Goal: Task Accomplishment & Management: Use online tool/utility

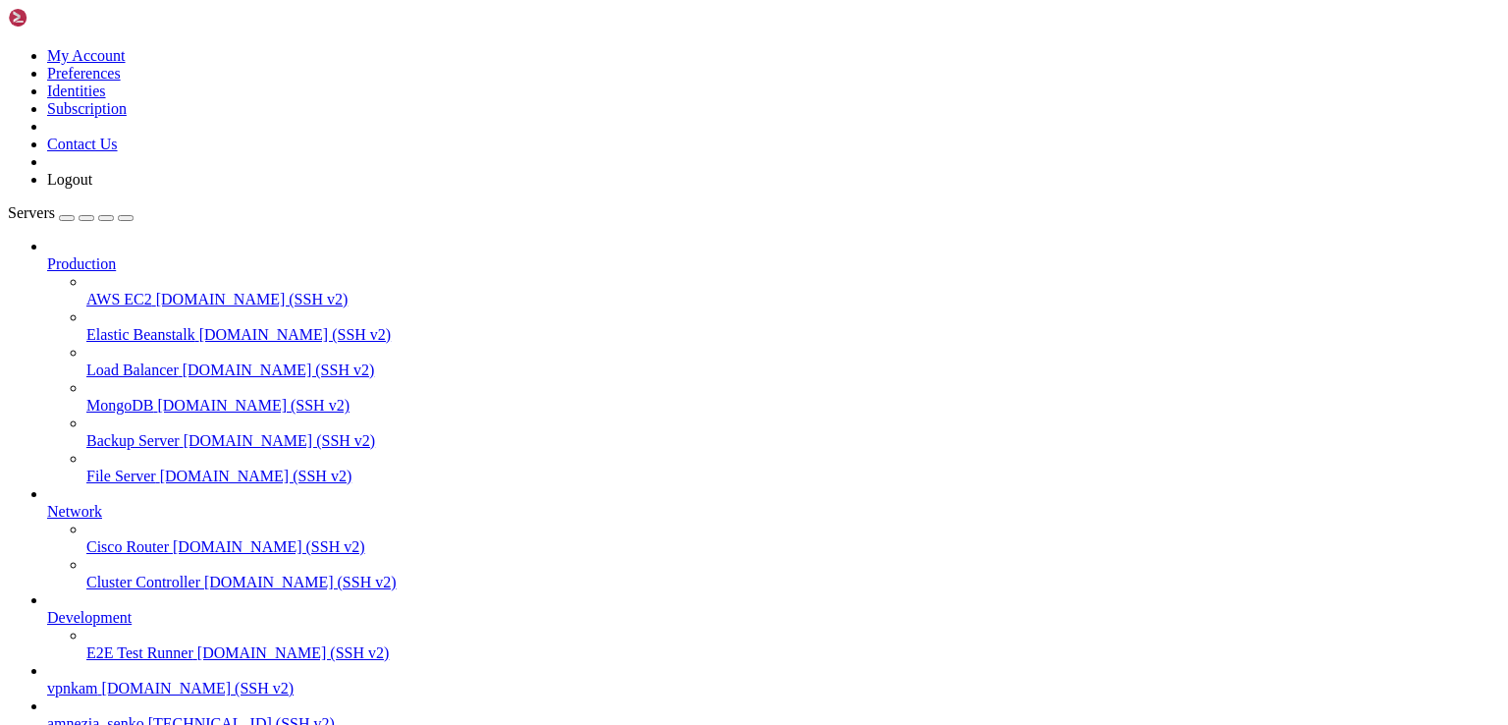
scroll to position [172, 0]
click at [98, 715] on span "amnezia_senko" at bounding box center [95, 723] width 97 height 17
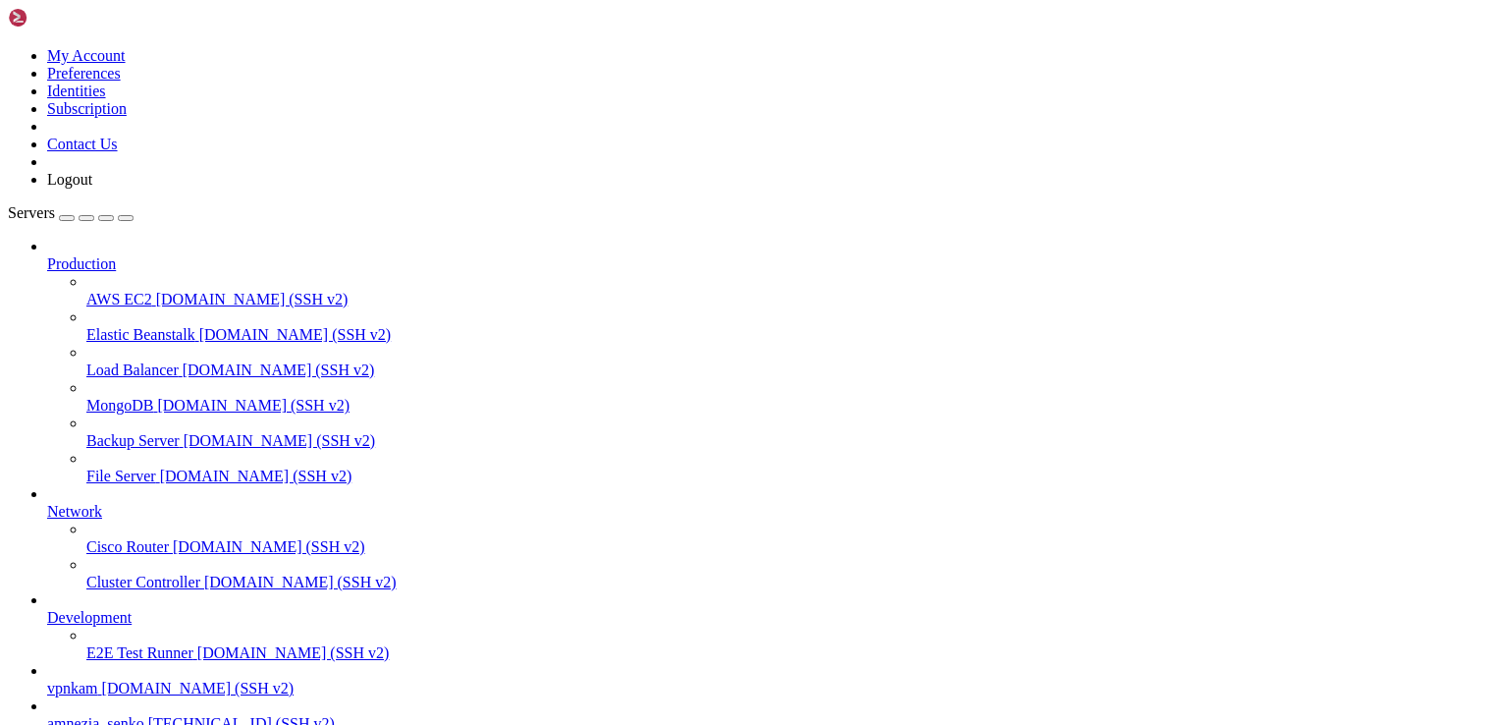
click at [153, 715] on span "[TECHNICAL_ID] (SSH v2)" at bounding box center [241, 723] width 187 height 17
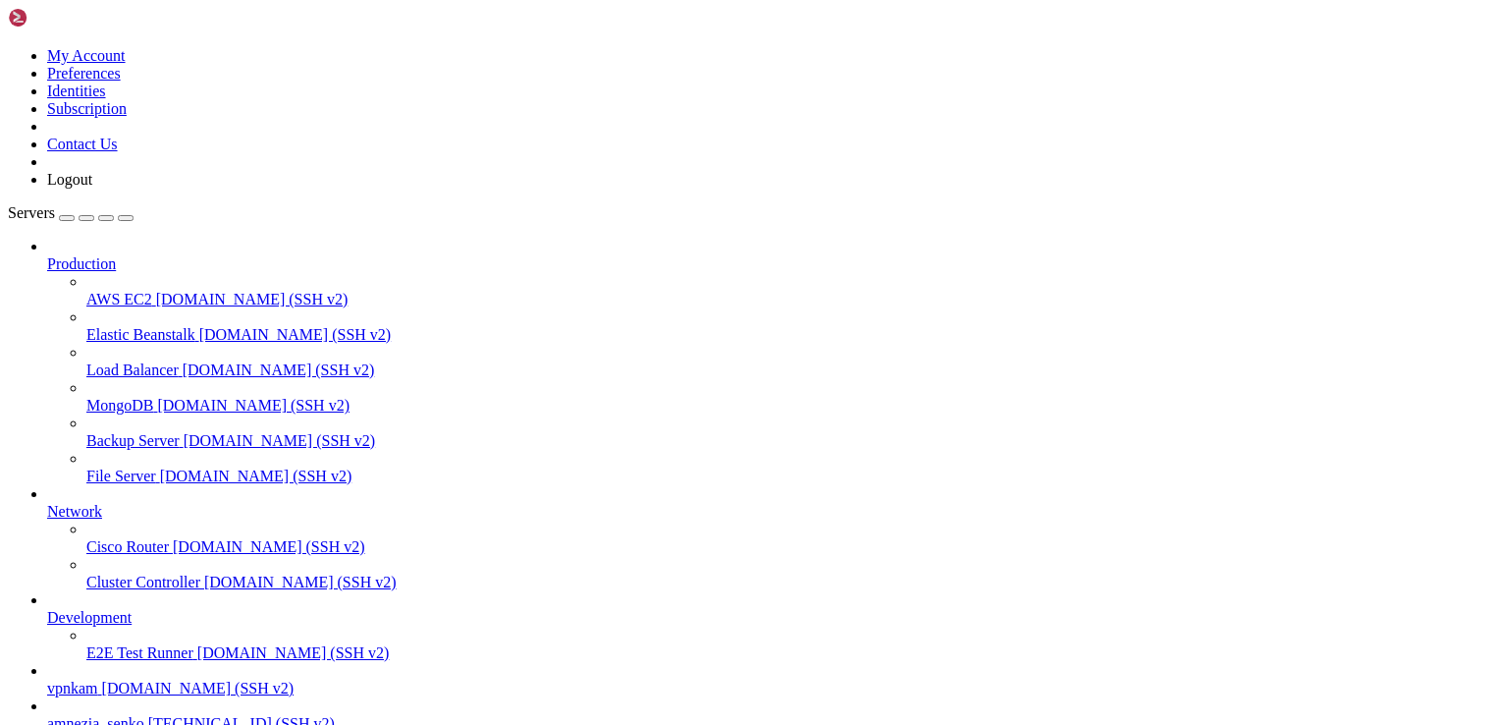
scroll to position [4845, 0]
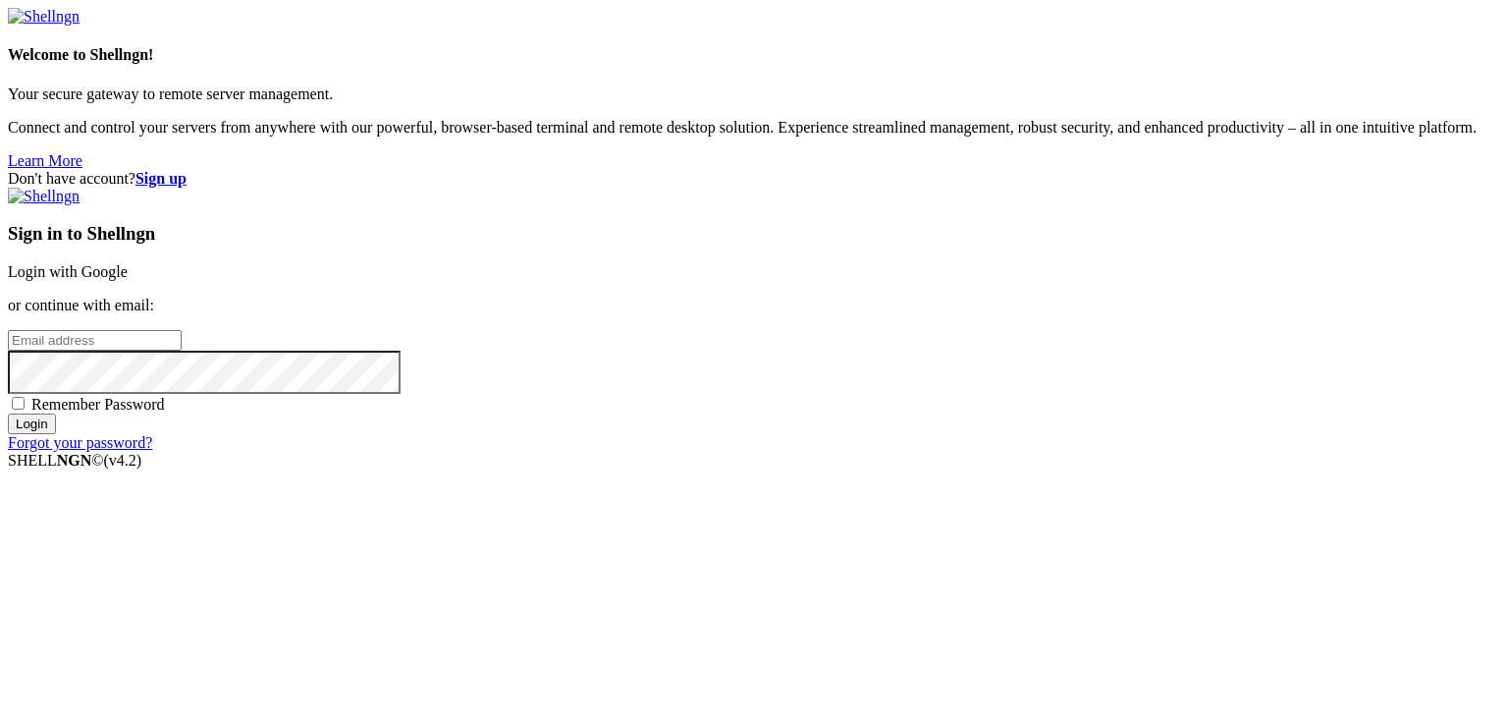
click at [499, 213] on div "Don't have account? Sign up Sign in to Shellngn Login with Google or continue w…" at bounding box center [754, 311] width 1492 height 282
click at [128, 267] on link "Login with Google" at bounding box center [68, 271] width 120 height 17
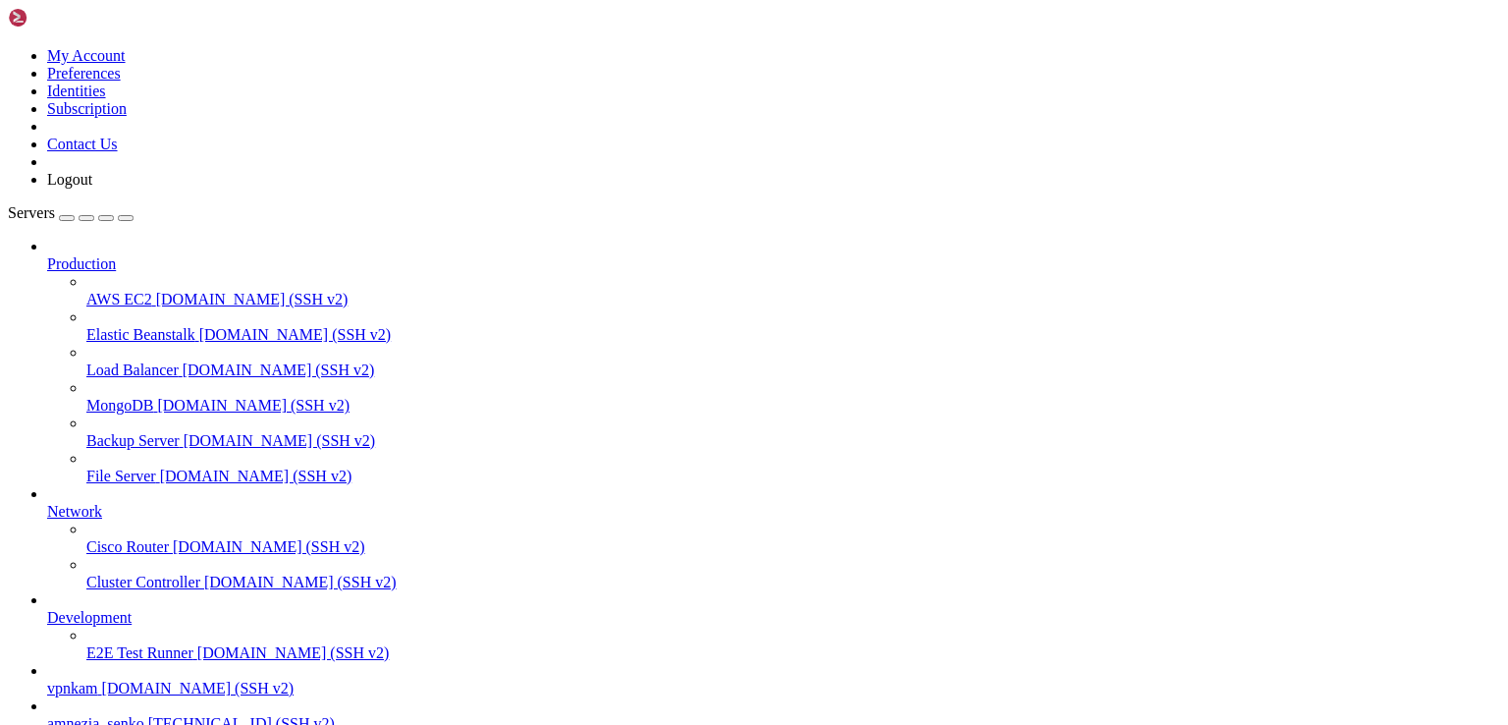
scroll to position [4801, 0]
click at [148, 715] on span "[TECHNICAL_ID] (SSH v2)" at bounding box center [241, 723] width 187 height 17
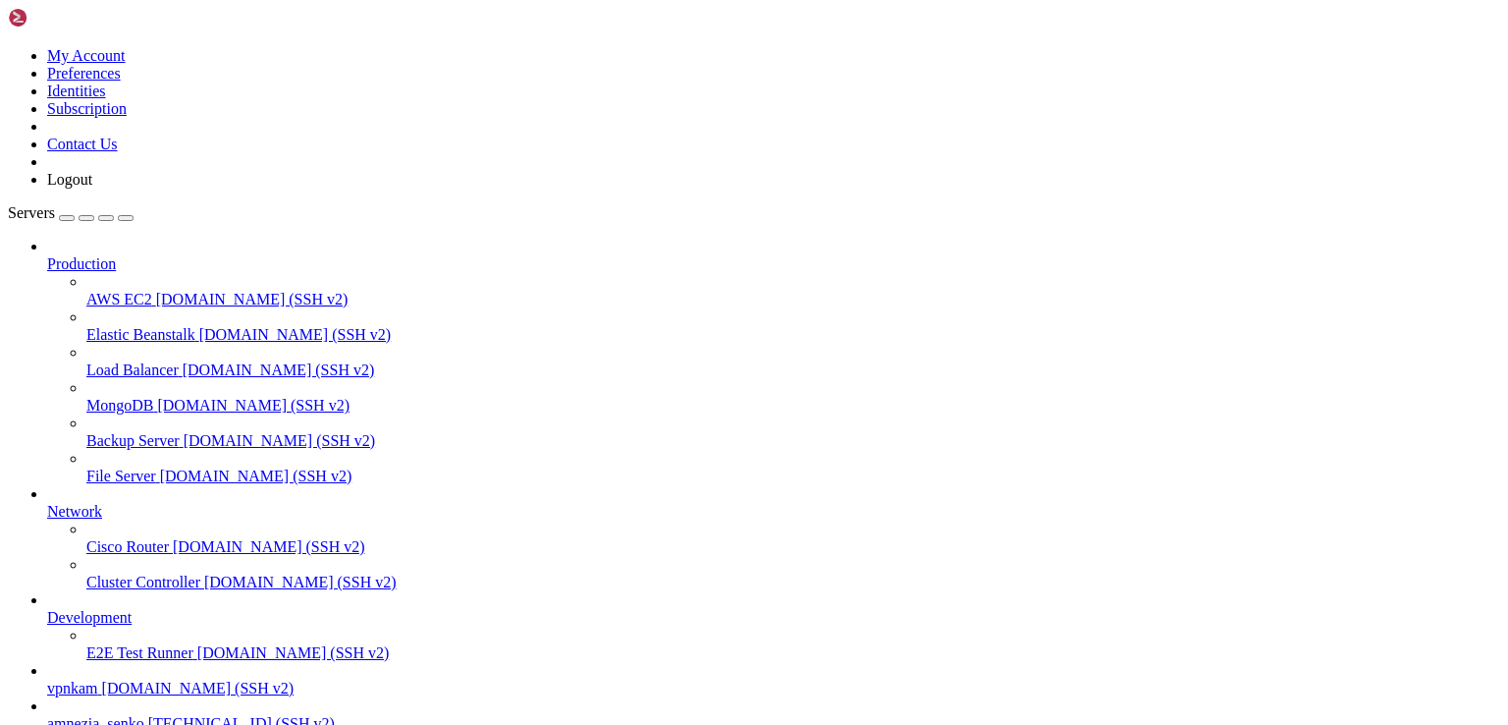
click at [148, 715] on span "[TECHNICAL_ID] (SSH v2)" at bounding box center [241, 723] width 187 height 17
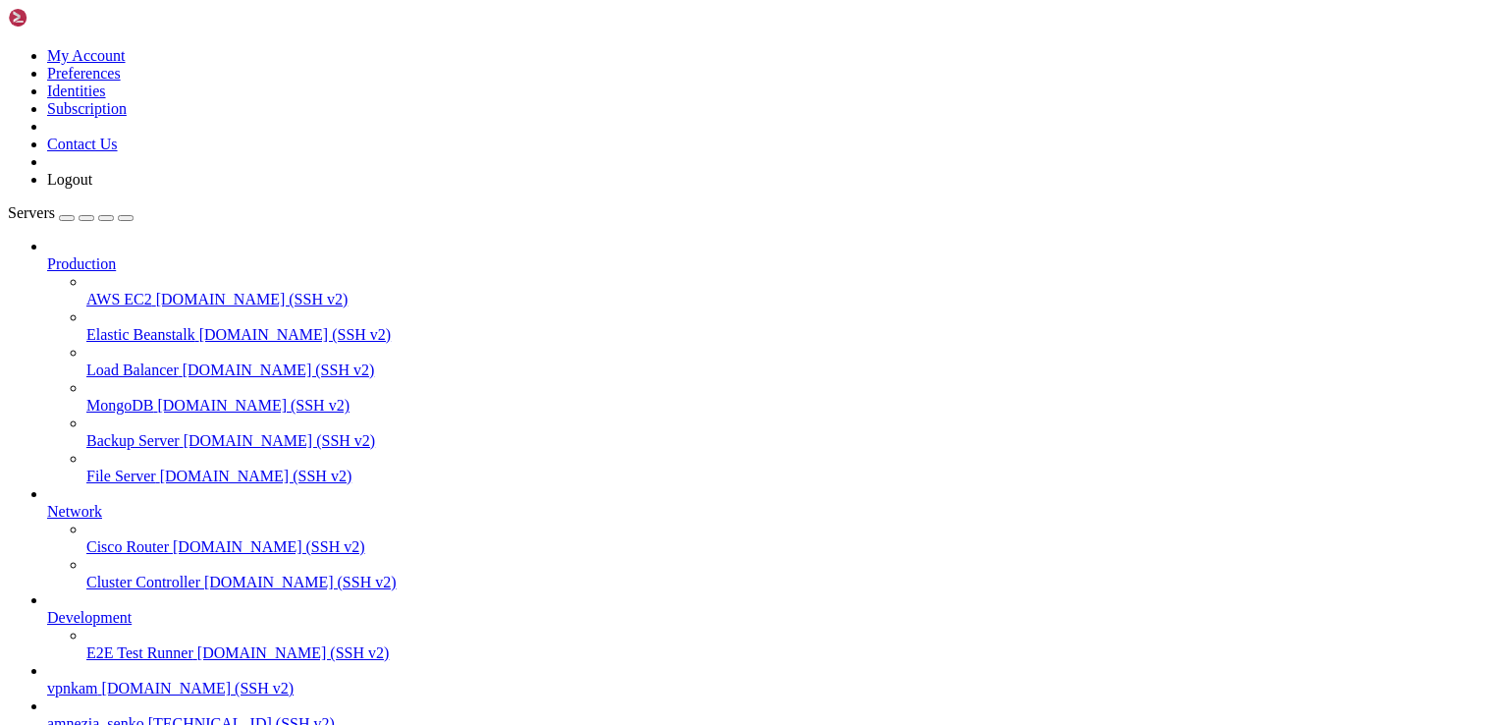
drag, startPoint x: 213, startPoint y: 1517, endPoint x: 19, endPoint y: 1466, distance: 201.0
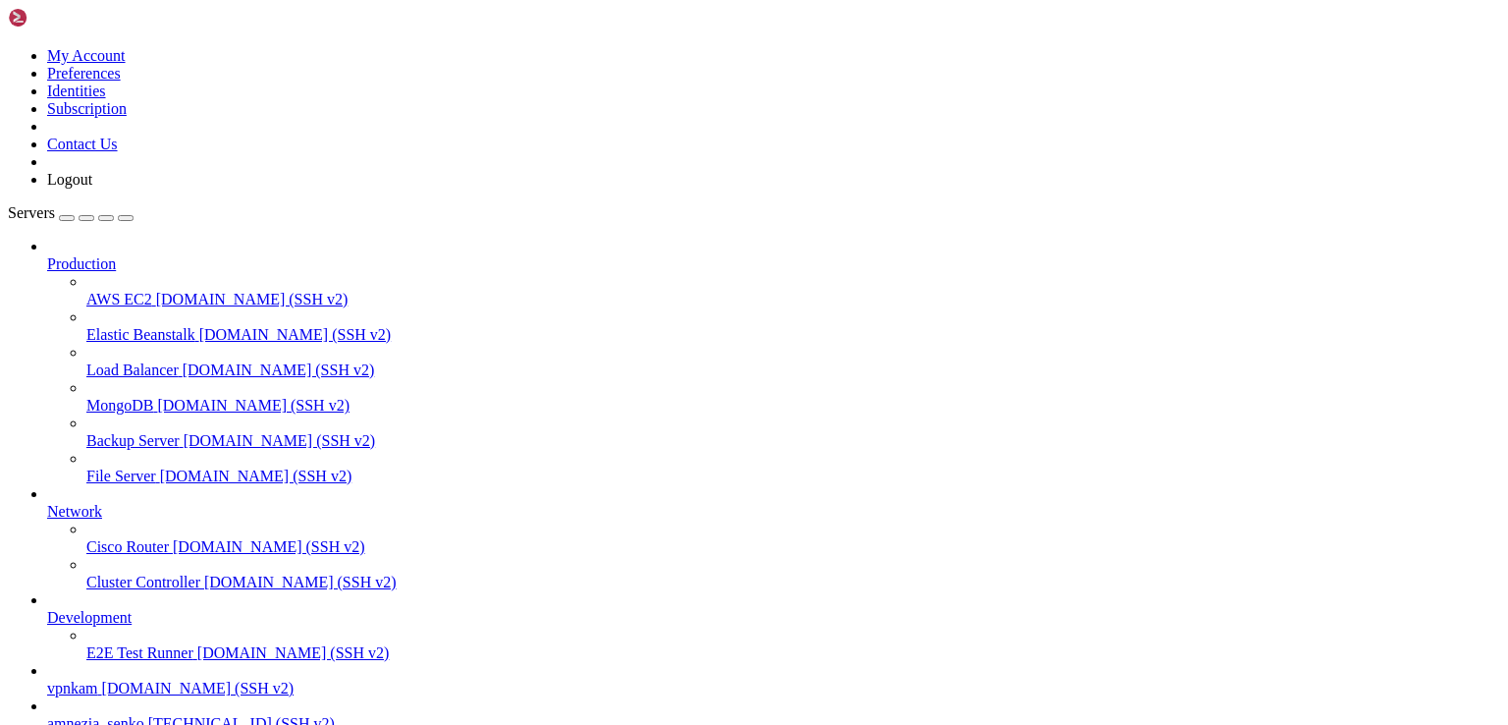
scroll to position [9779, 0]
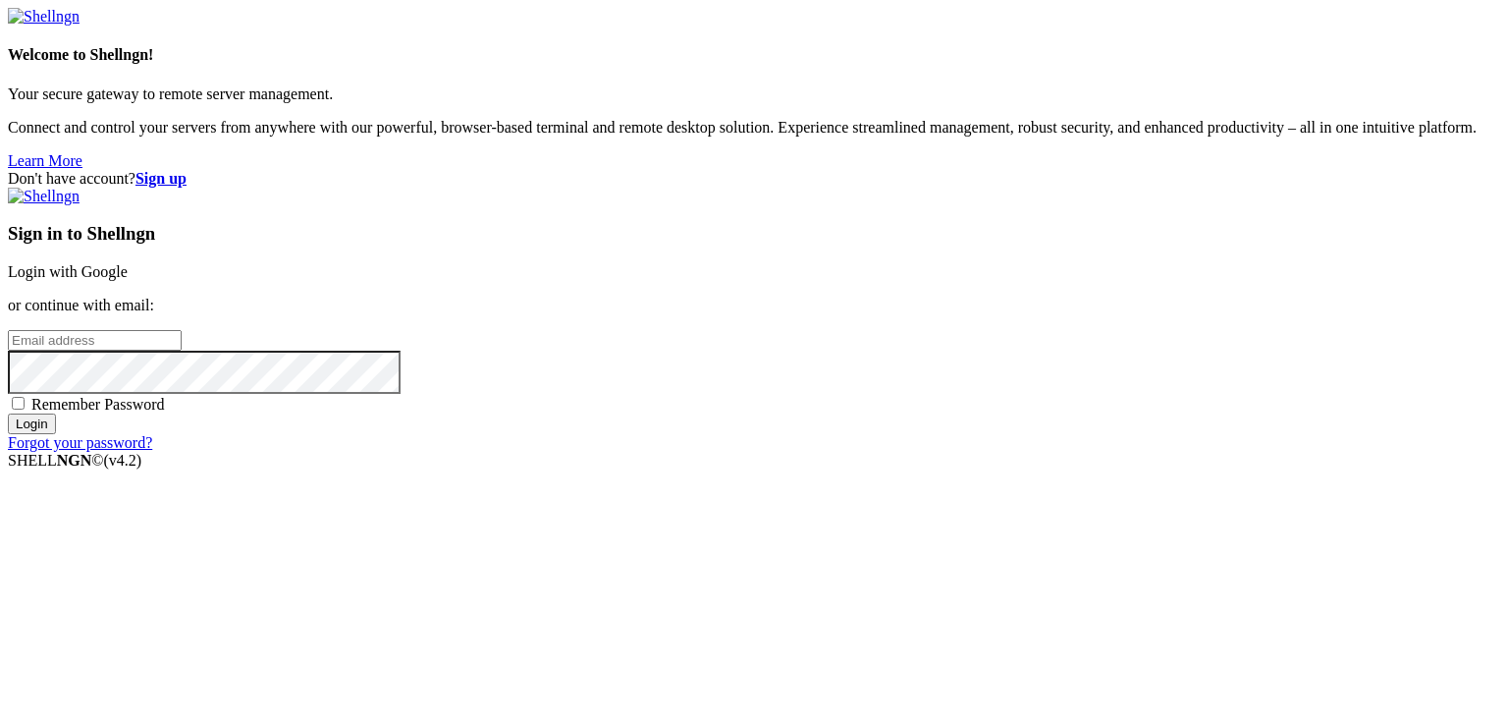
click at [128, 263] on link "Login with Google" at bounding box center [68, 271] width 120 height 17
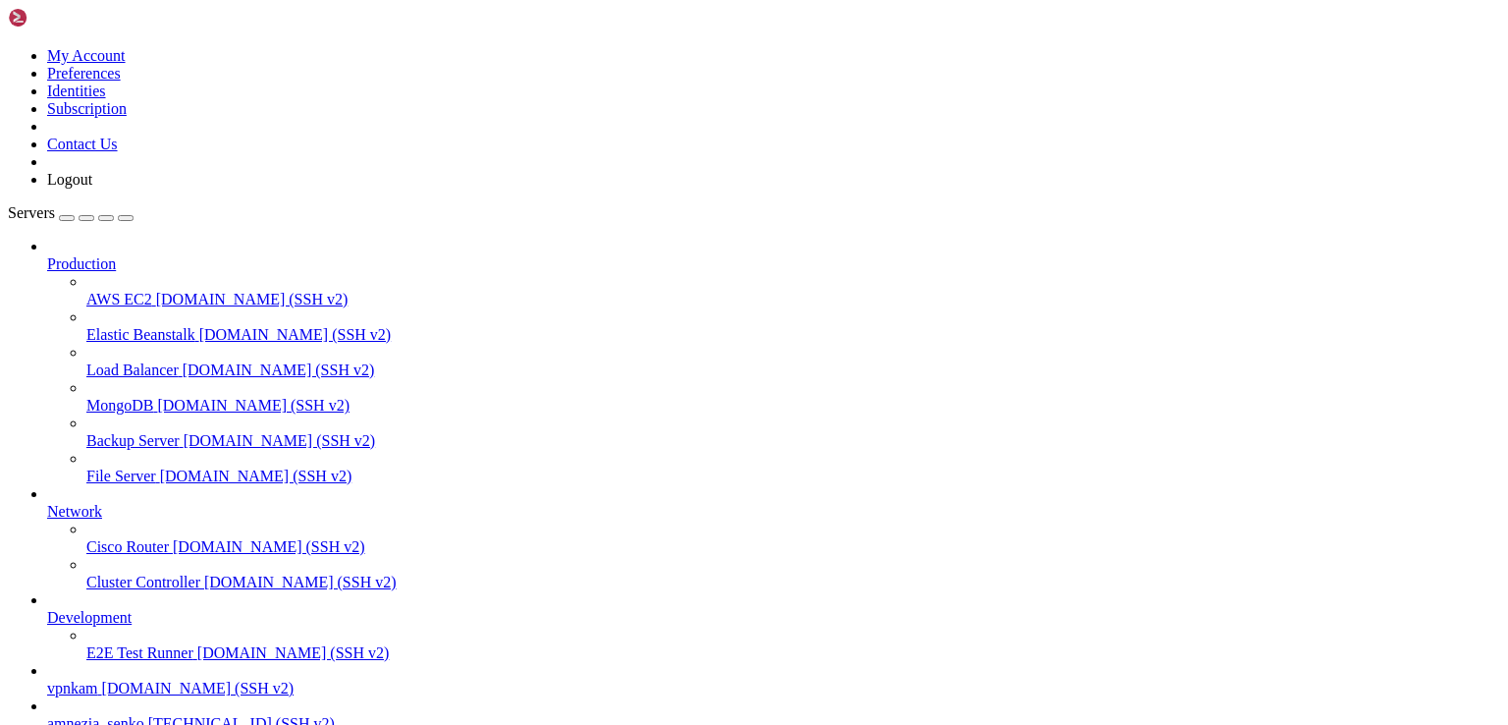
scroll to position [9735, 0]
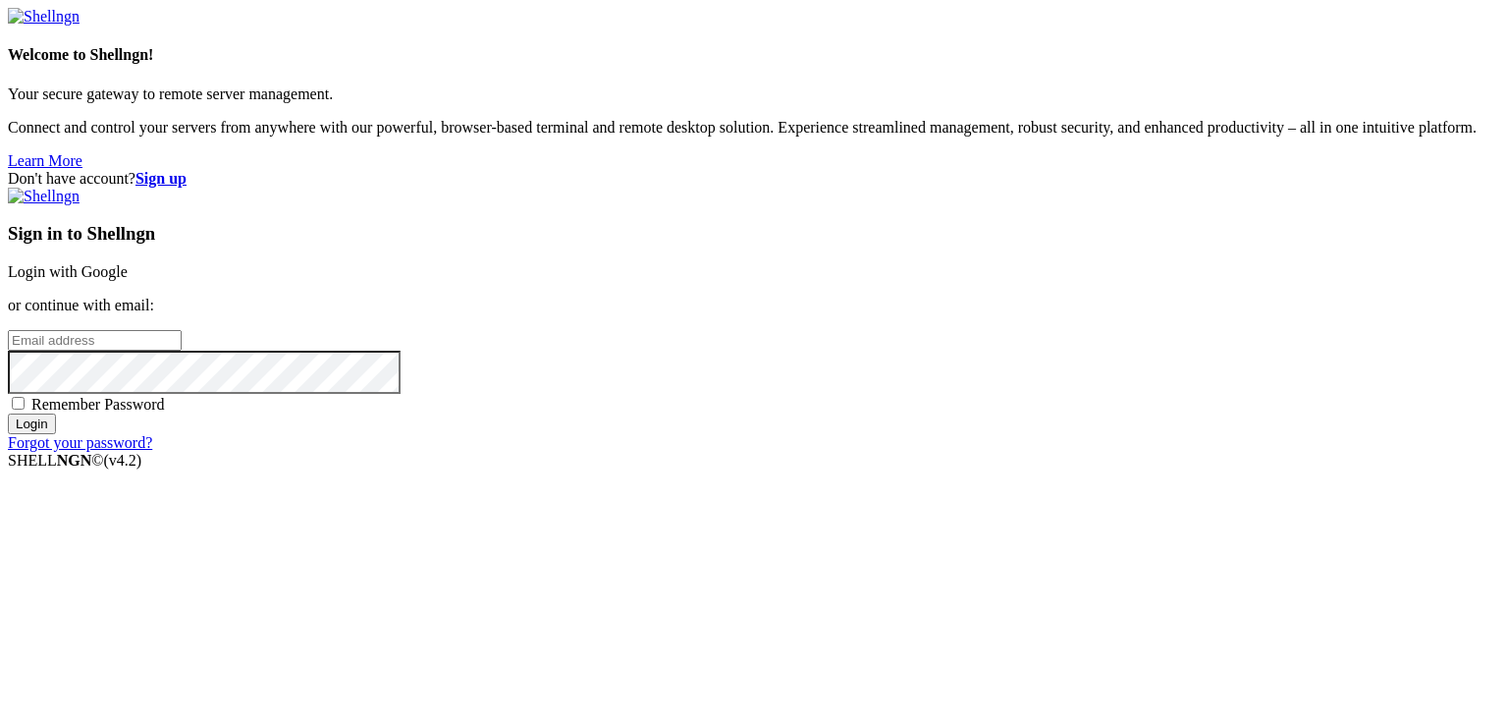
click at [128, 263] on link "Login with Google" at bounding box center [68, 271] width 120 height 17
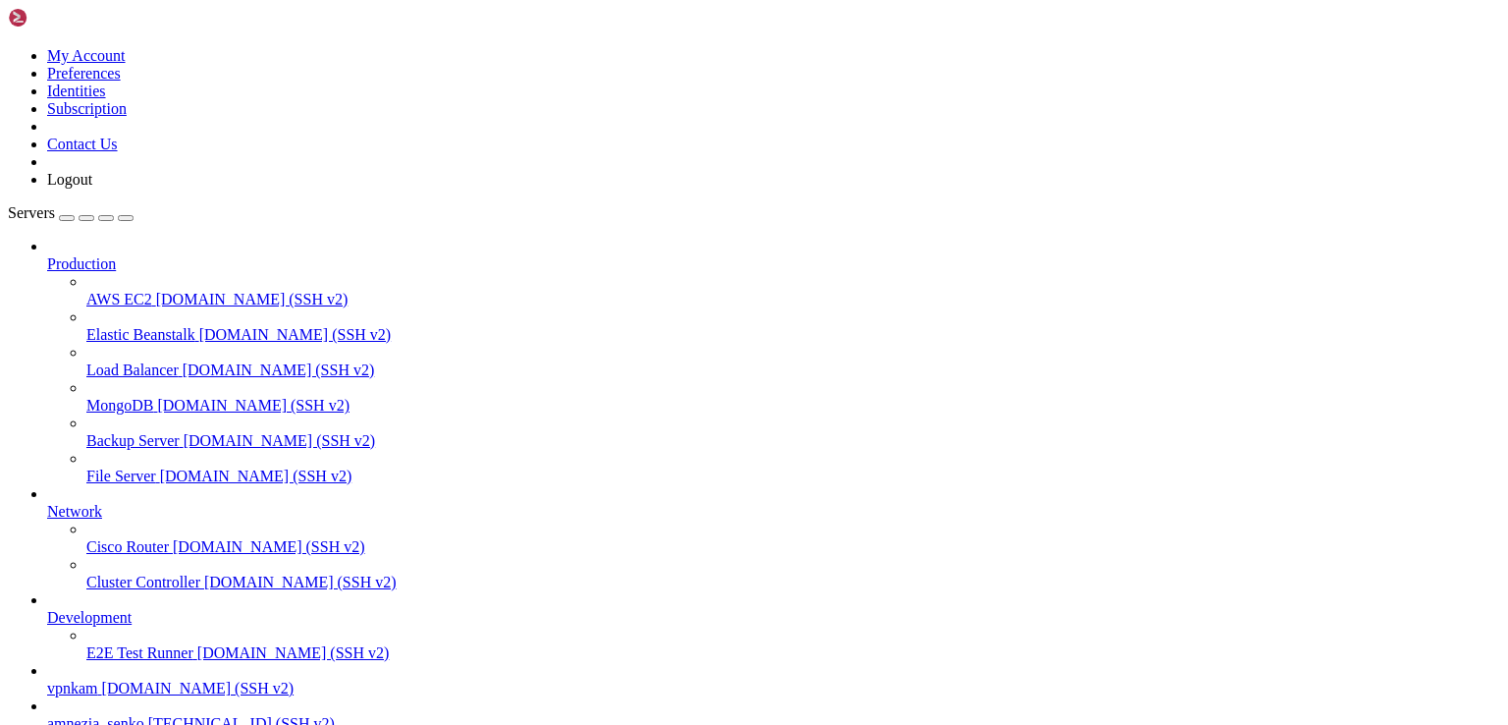
scroll to position [13874, 0]
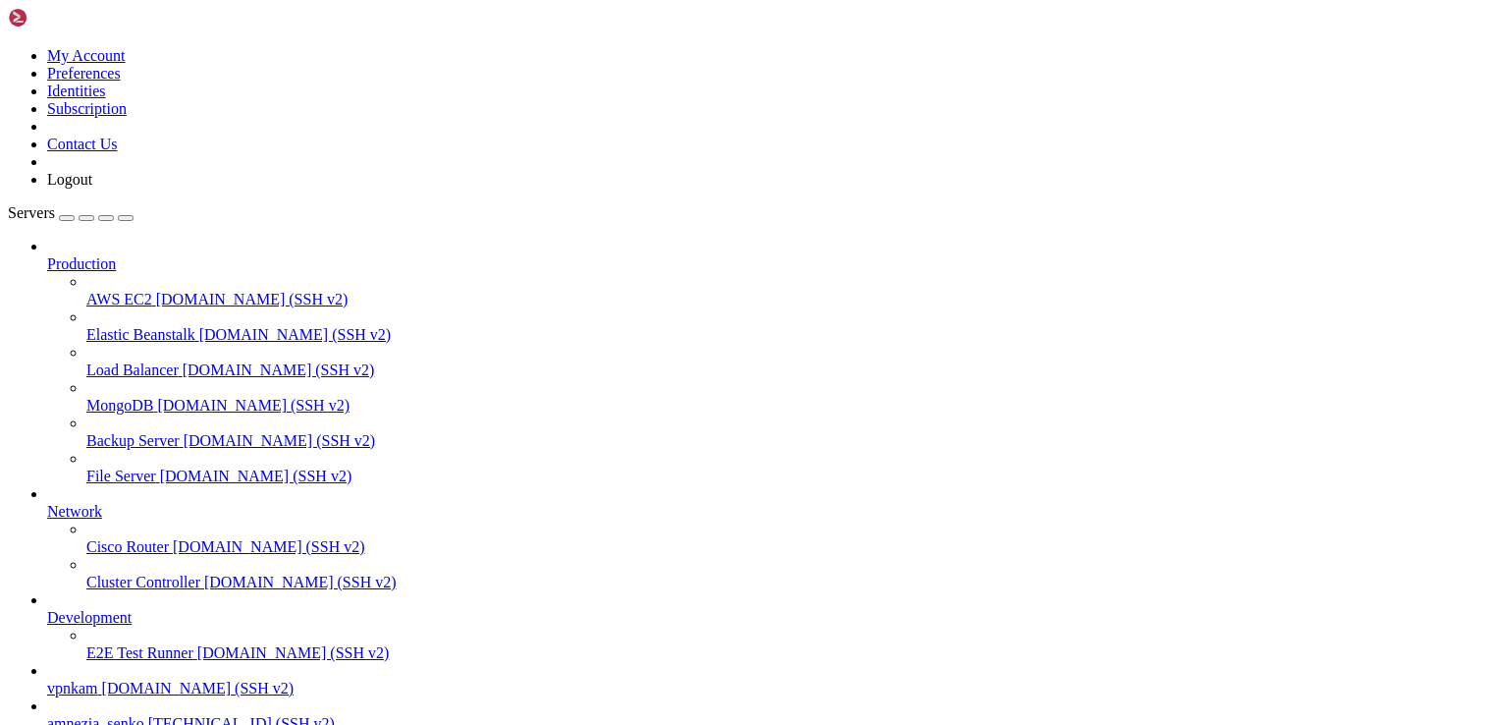
drag, startPoint x: 15, startPoint y: 1358, endPoint x: 220, endPoint y: 1735, distance: 429.3
copy div "[Interface] # [Peer] # PublicKey = WLSmIDBMRibFyGkrgoDpPw641WT7Kcw65Ml8wNeJYHs=…"
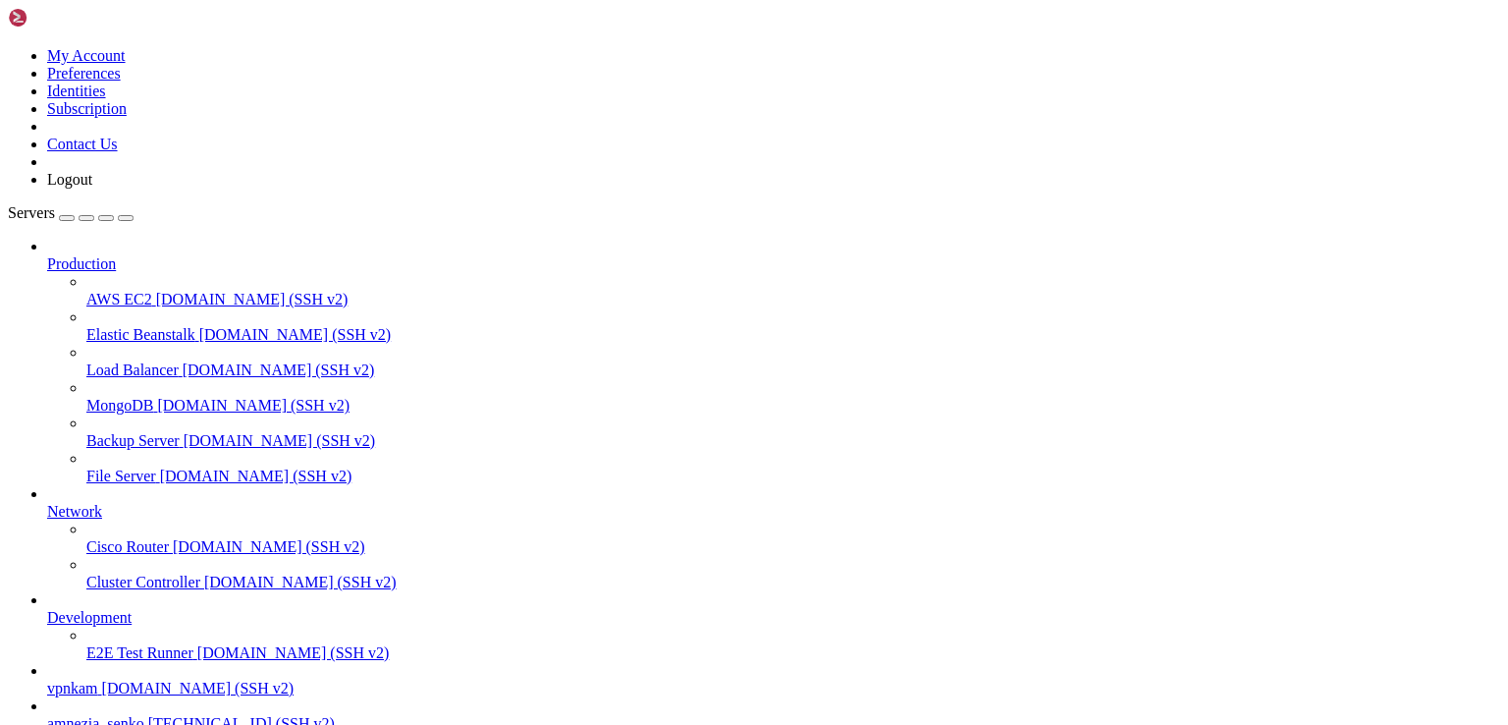
drag, startPoint x: 15, startPoint y: 1444, endPoint x: 360, endPoint y: 1736, distance: 452.2
drag, startPoint x: 20, startPoint y: 1755, endPoint x: 17, endPoint y: 1325, distance: 429.1
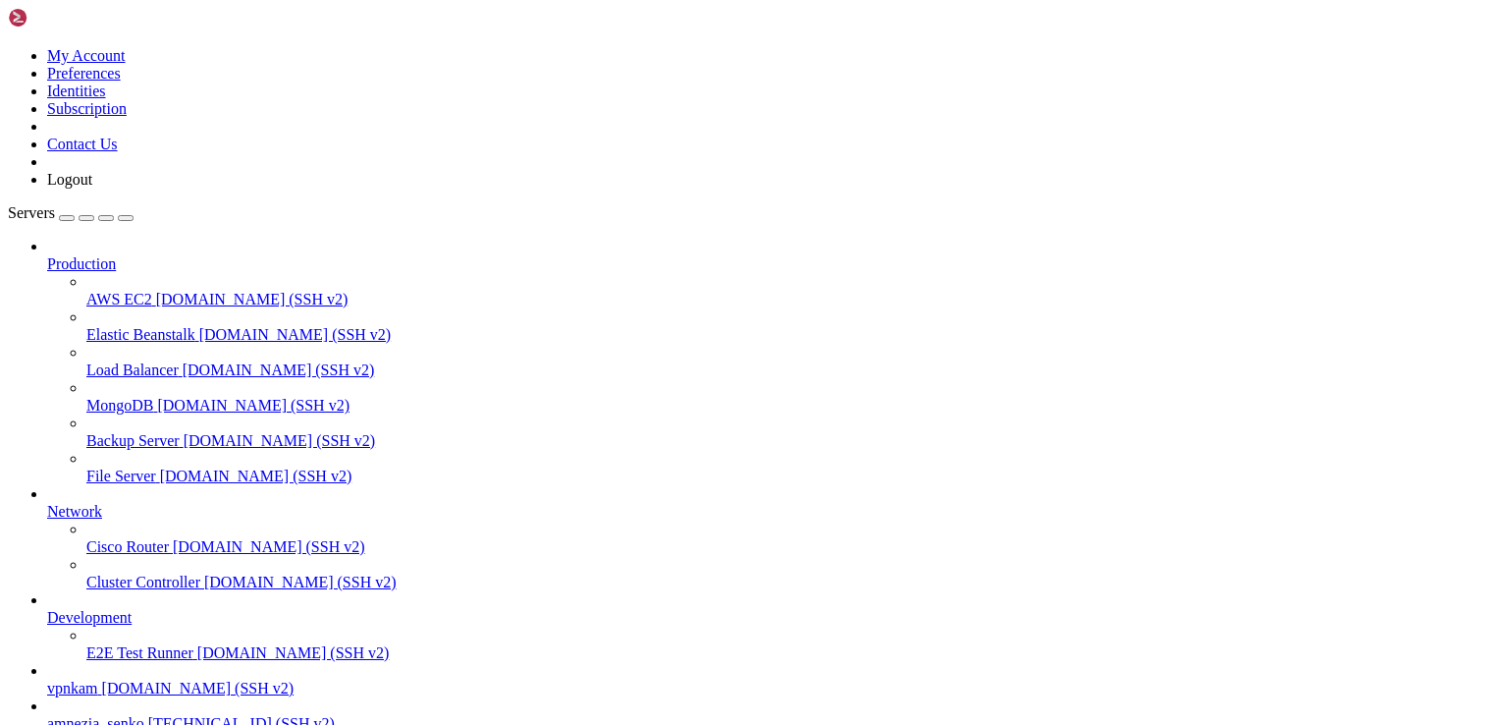
copy div "[ { "clientId": "JvnfT/AqsBv3qVbuHEN3yh17EqQzaRA1y62Empq3TBM=", "userData": { "…"
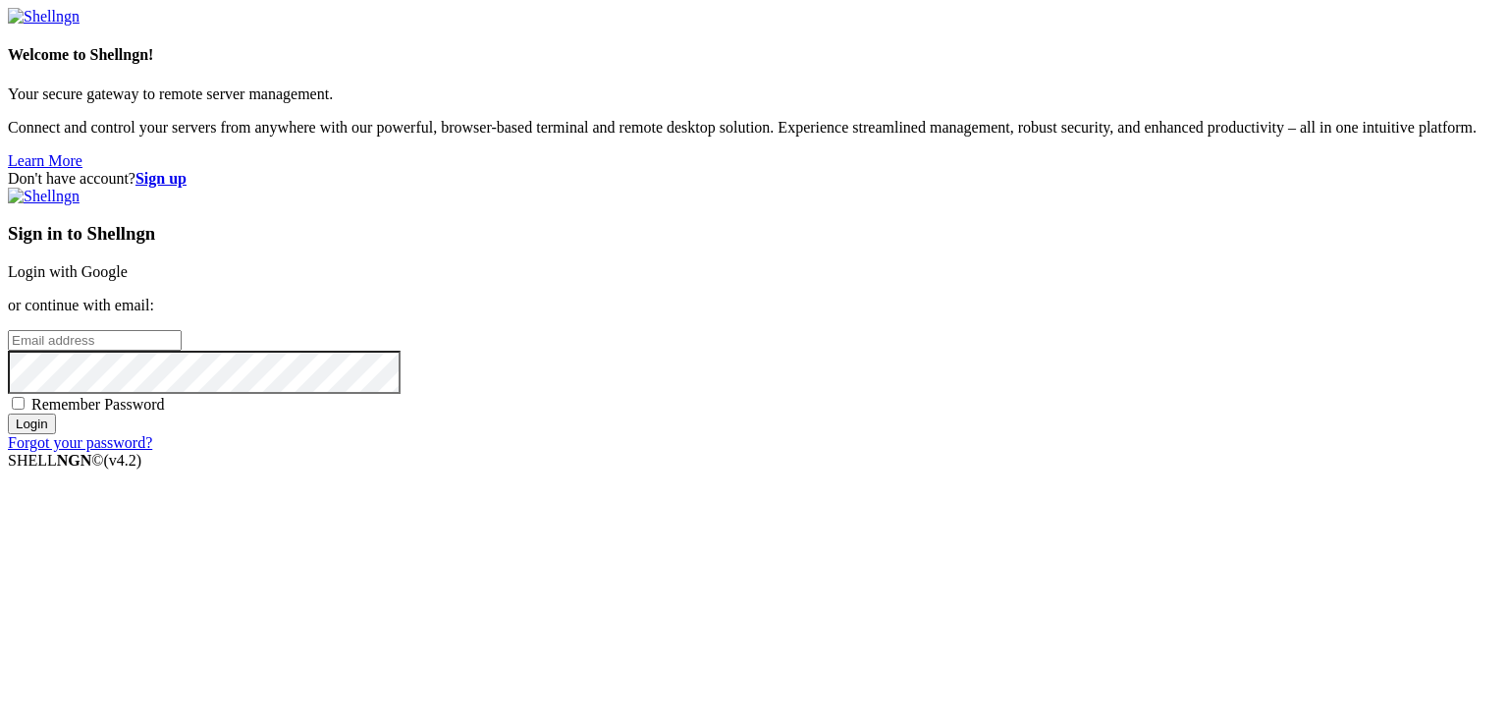
click at [128, 263] on link "Login with Google" at bounding box center [68, 271] width 120 height 17
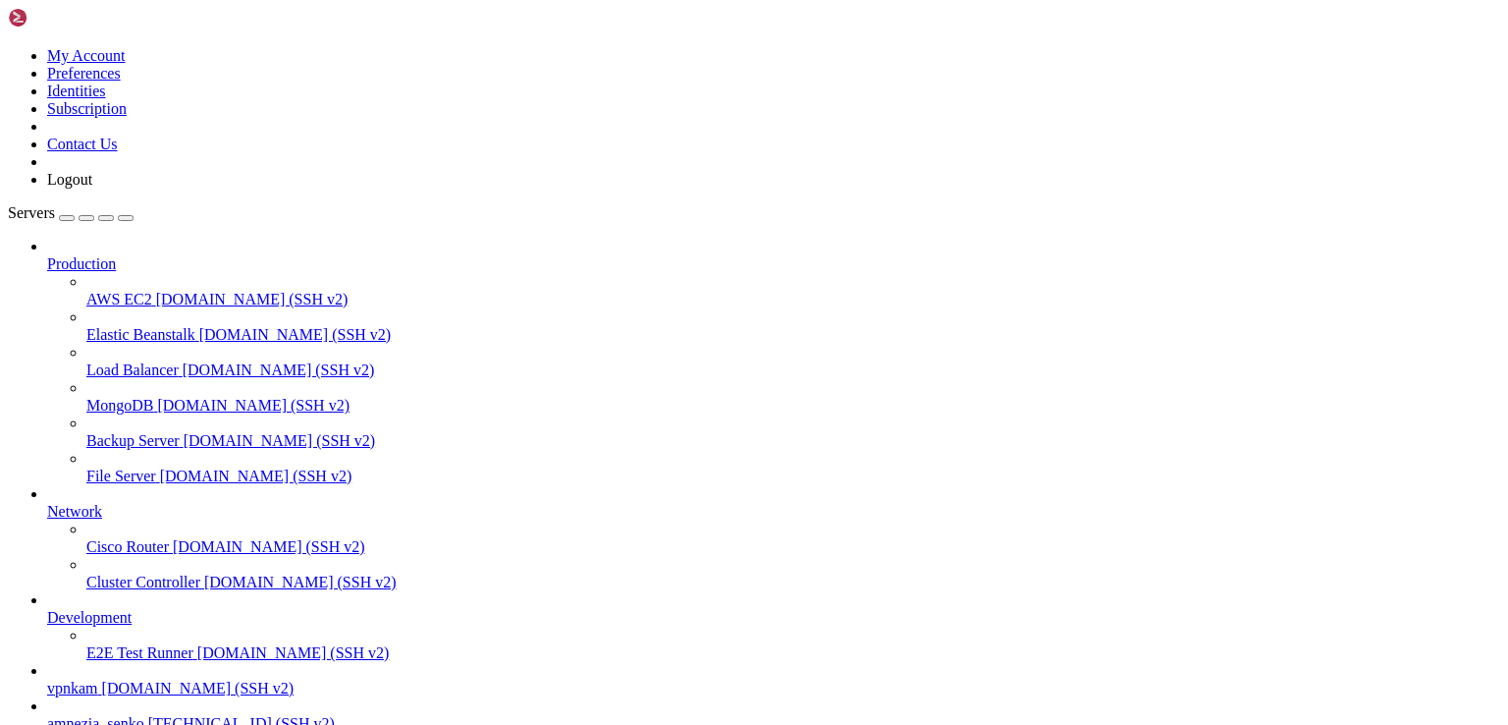
scroll to position [34329, 0]
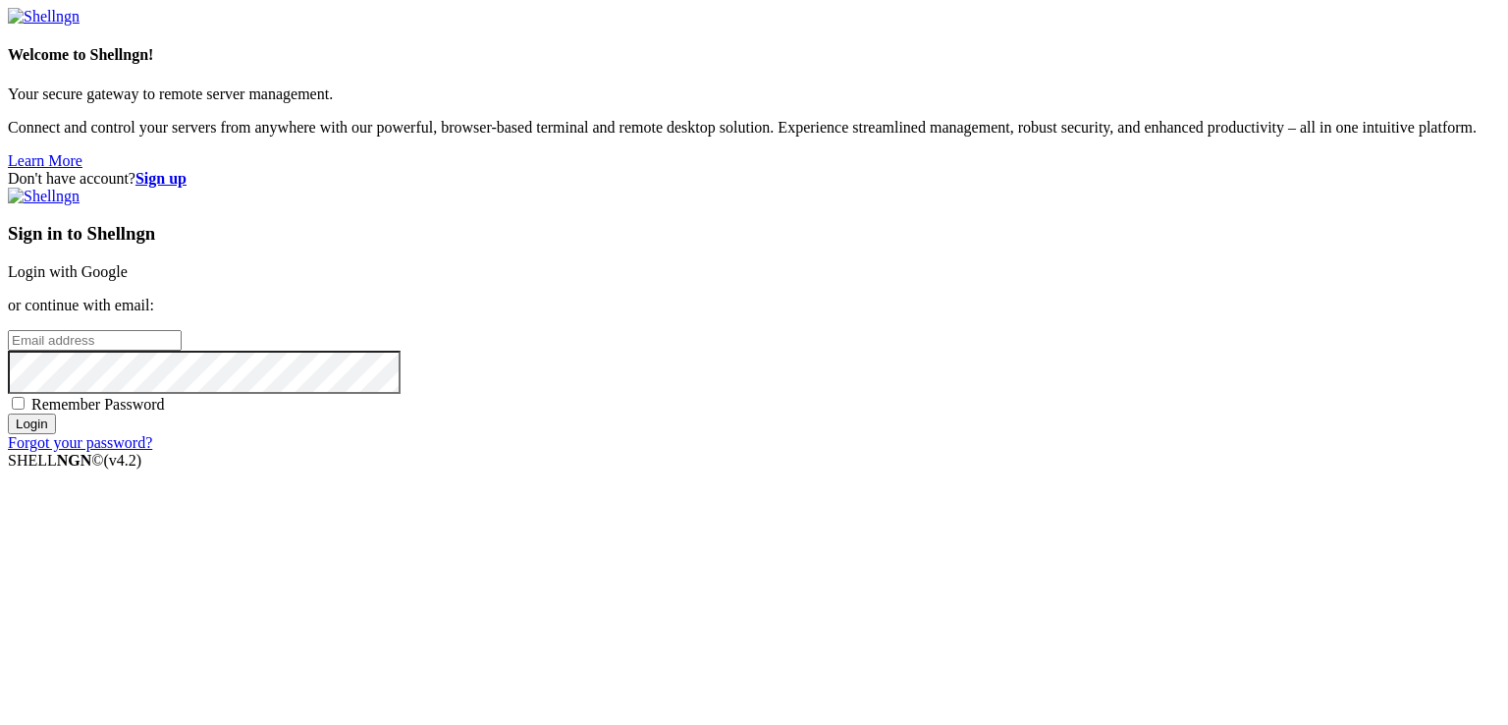
click at [1163, 288] on div "Sign in to Shellngn Login with Google or continue with email: Remember Password…" at bounding box center [754, 320] width 1492 height 264
click at [128, 263] on link "Login with Google" at bounding box center [68, 271] width 120 height 17
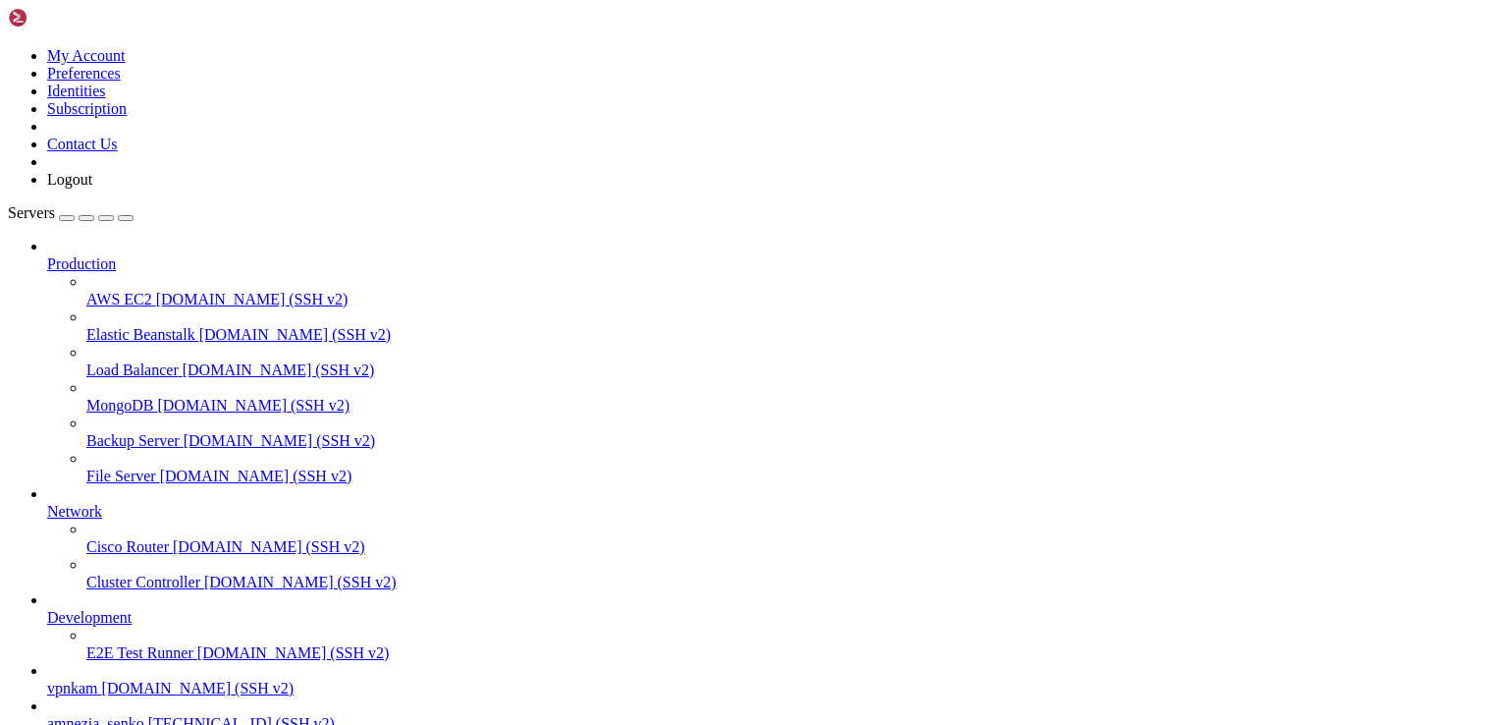
scroll to position [39219, 0]
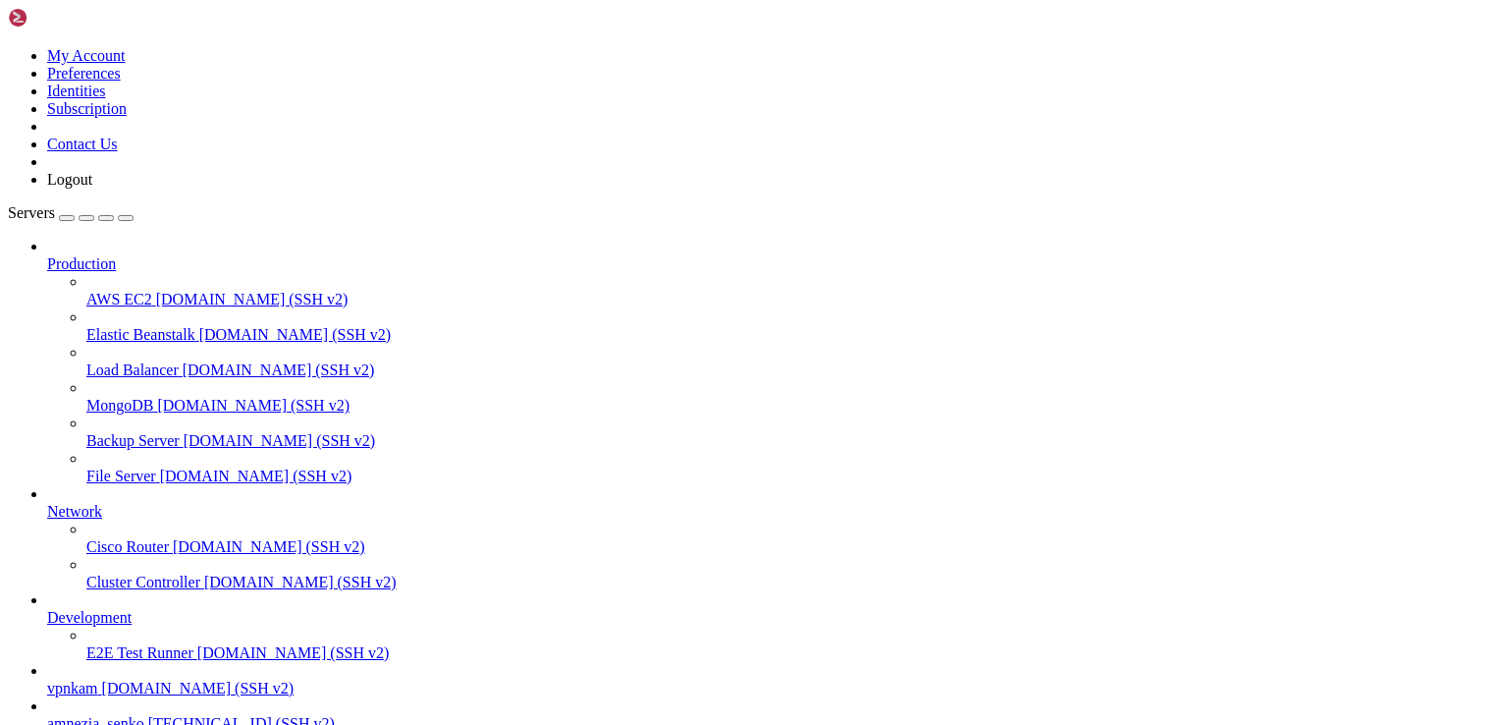
scroll to position [172, 0]
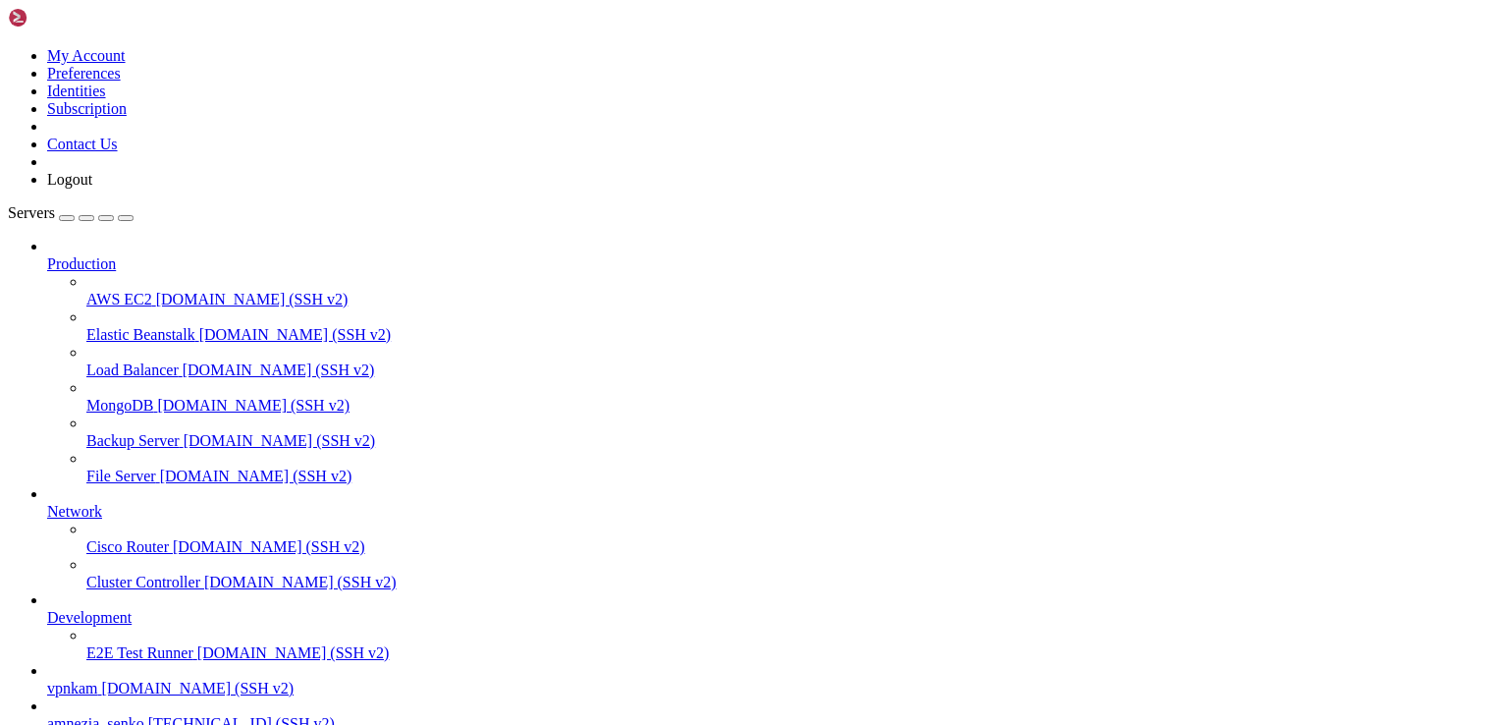
scroll to position [3196, 0]
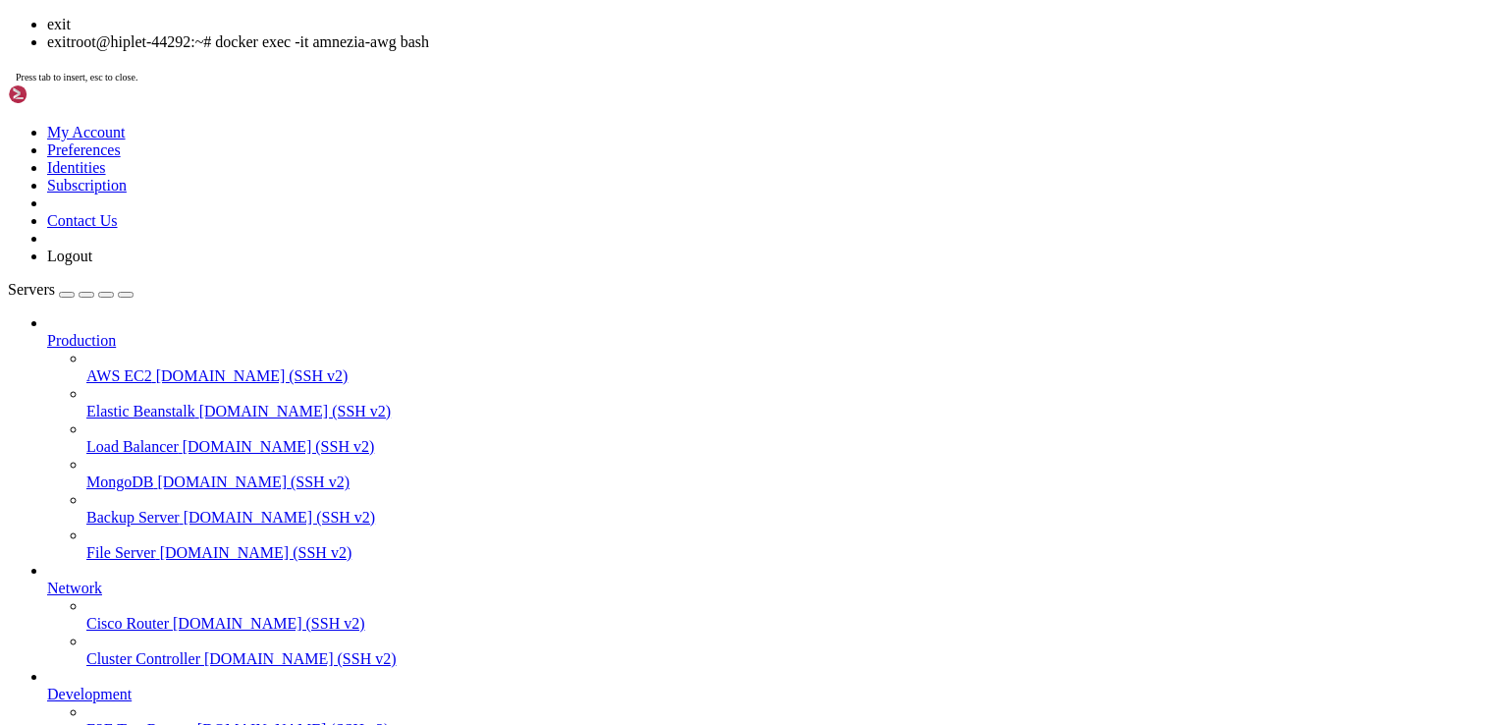
scroll to position [3224, 0]
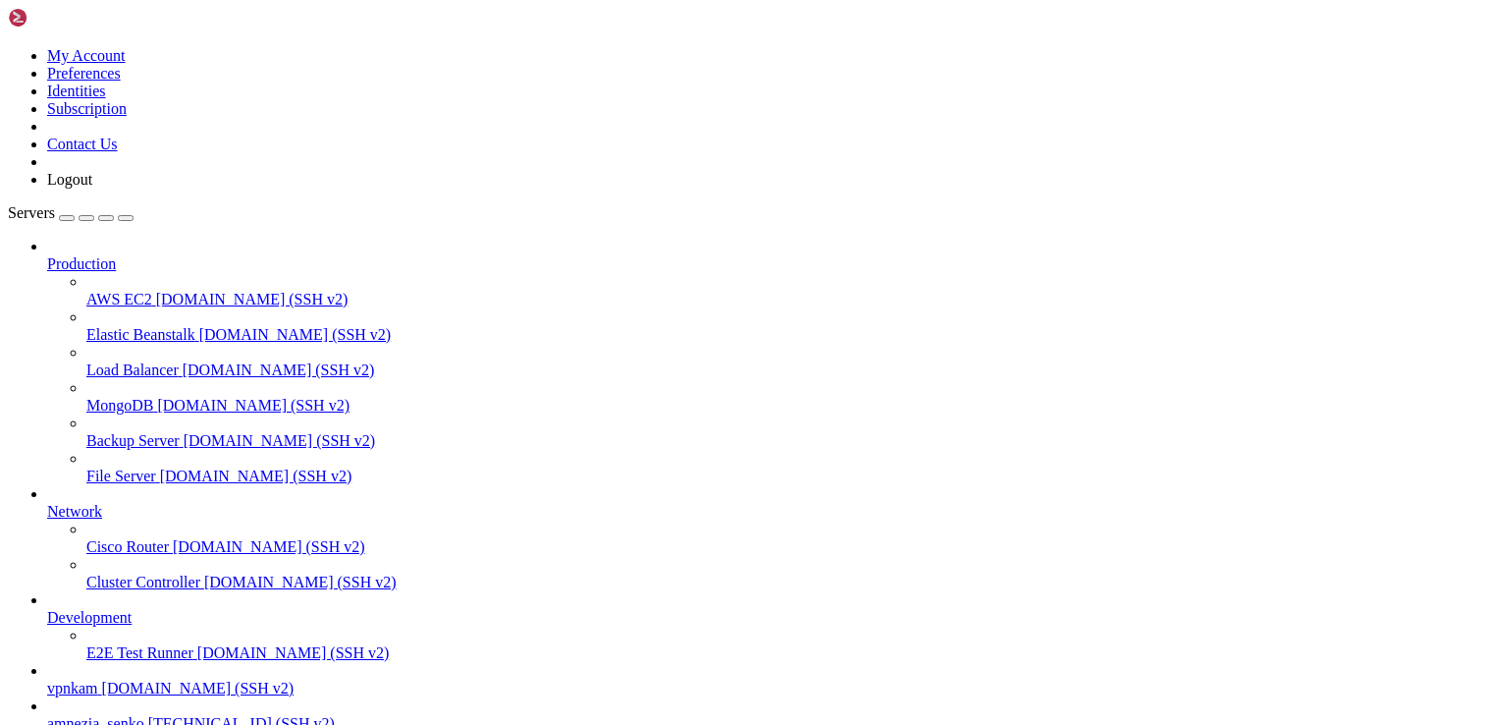
click at [148, 715] on span "[TECHNICAL_ID] (SSH v2)" at bounding box center [241, 723] width 187 height 17
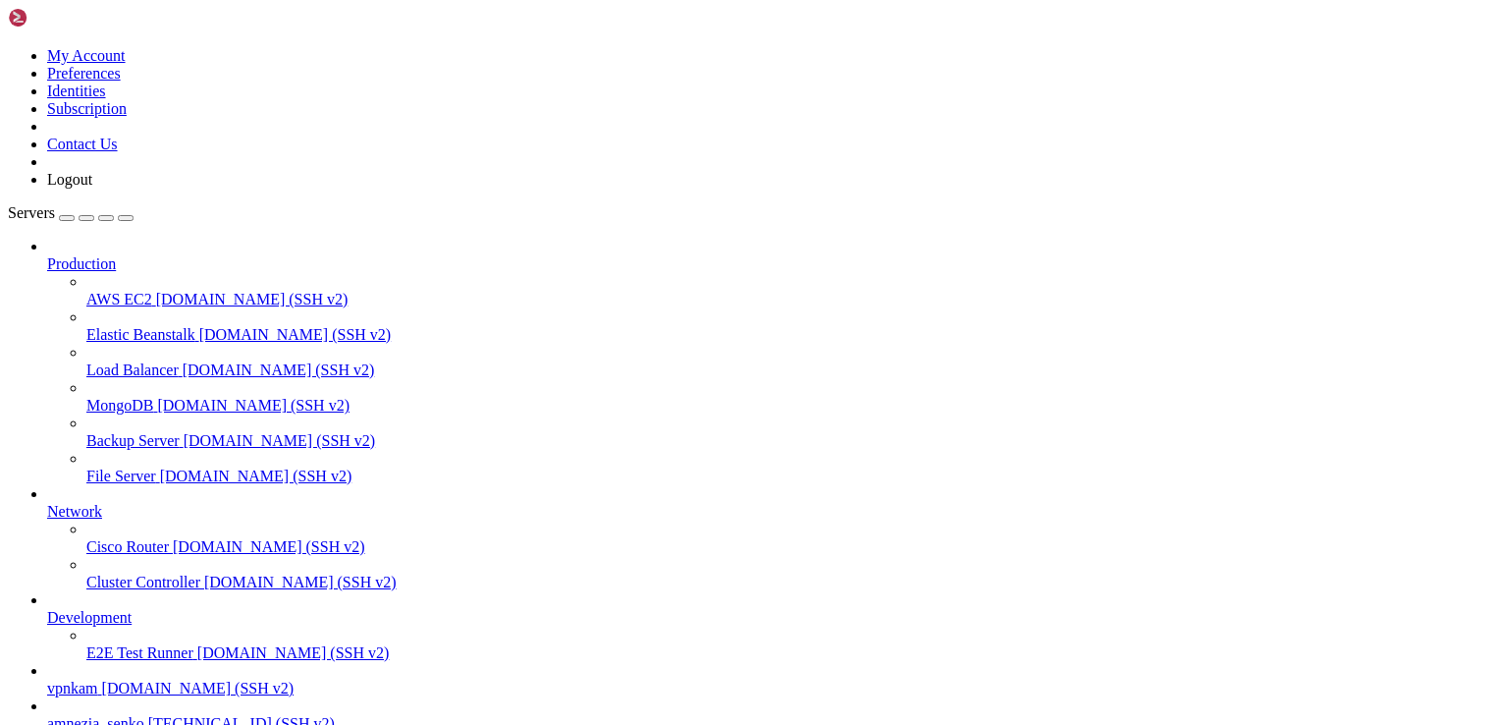
scroll to position [0, 0]
